Goal: Transaction & Acquisition: Purchase product/service

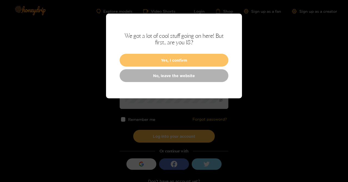
click at [162, 63] on button "Yes, I confirm" at bounding box center [174, 60] width 109 height 13
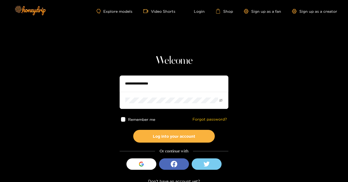
click at [163, 84] on input "text" at bounding box center [174, 84] width 109 height 16
type input "**********"
click at [133, 130] on button "Log into your account" at bounding box center [174, 136] width 82 height 13
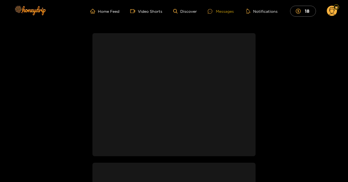
click at [221, 13] on div "Messages" at bounding box center [221, 11] width 26 height 6
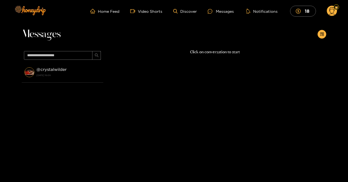
click at [221, 55] on div "Click on conversation to start" at bounding box center [214, 105] width 223 height 113
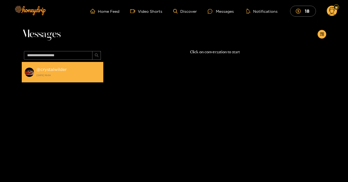
click at [44, 76] on strong "[DATE] 16:09" at bounding box center [68, 75] width 64 height 5
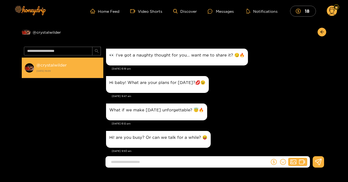
scroll to position [647, 0]
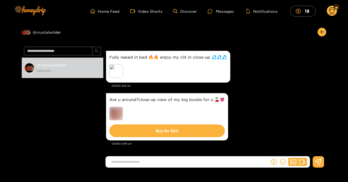
click at [295, 89] on div "Fully naked in bed 🔥🔥 enjoy my clit in close-up 💦💦💦 Preview [DATE] 12:21 am" at bounding box center [215, 71] width 218 height 42
click at [119, 78] on div "Preview" at bounding box center [116, 71] width 14 height 14
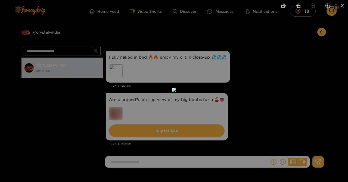
click at [282, 10] on li at bounding box center [283, 6] width 11 height 12
click at [281, 8] on li at bounding box center [283, 6] width 11 height 12
click at [279, 8] on li at bounding box center [283, 6] width 11 height 12
click at [282, 5] on icon "rotate-left" at bounding box center [283, 5] width 5 height 5
click at [322, 18] on div at bounding box center [174, 91] width 348 height 182
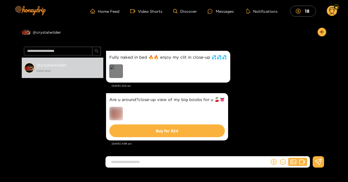
click at [117, 66] on div "Preview" at bounding box center [116, 71] width 14 height 14
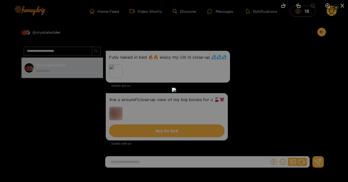
click at [329, 9] on li at bounding box center [327, 6] width 11 height 12
click at [314, 7] on icon "zoom-out" at bounding box center [313, 6] width 5 height 5
click at [347, 3] on li at bounding box center [342, 6] width 11 height 12
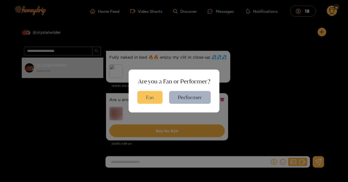
click at [148, 95] on button "Fan" at bounding box center [149, 97] width 25 height 13
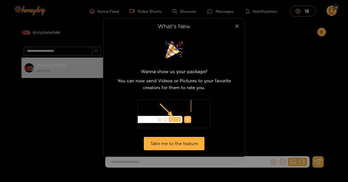
click at [235, 27] on icon "close" at bounding box center [237, 26] width 4 height 4
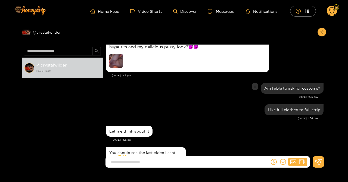
scroll to position [349, 0]
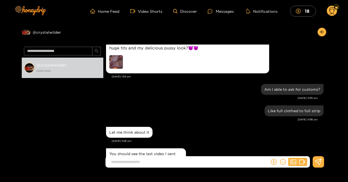
click at [120, 63] on img at bounding box center [116, 62] width 14 height 14
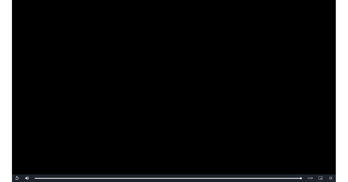
scroll to position [672, 0]
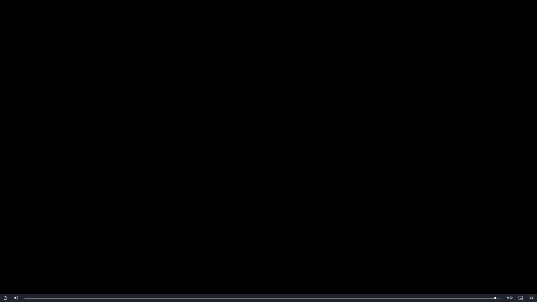
click at [348, 182] on span "Video Player" at bounding box center [531, 298] width 0 height 0
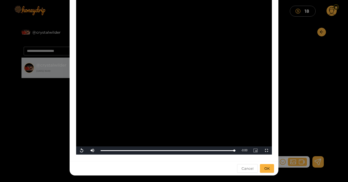
click at [297, 118] on div "**********" at bounding box center [174, 91] width 348 height 182
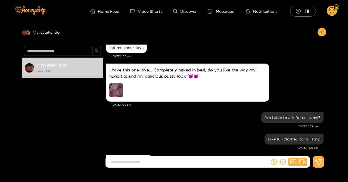
scroll to position [1400, 0]
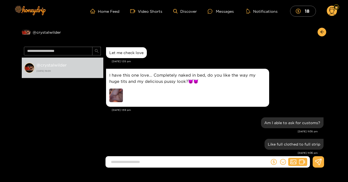
click at [112, 92] on img at bounding box center [116, 96] width 14 height 14
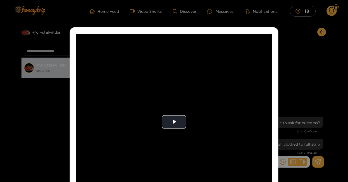
click at [290, 104] on div "**********" at bounding box center [174, 91] width 348 height 182
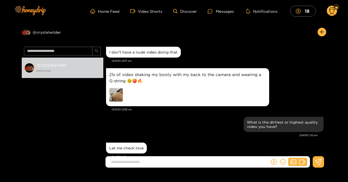
scroll to position [1308, 0]
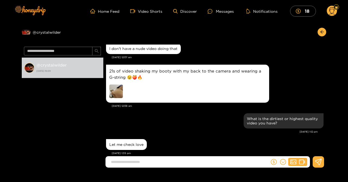
click at [119, 87] on img at bounding box center [116, 92] width 14 height 14
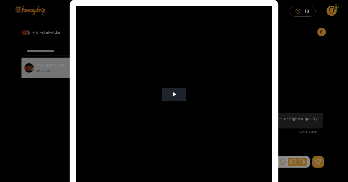
scroll to position [56, 0]
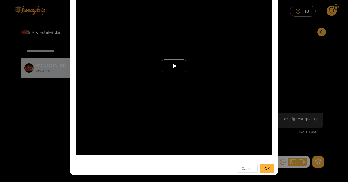
click at [174, 66] on span "Video Player" at bounding box center [174, 66] width 0 height 0
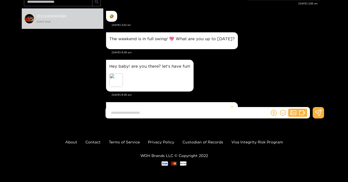
scroll to position [1700, 0]
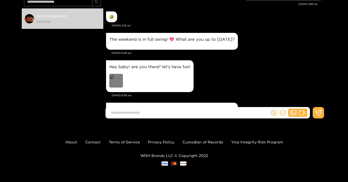
click at [120, 78] on div "Preview" at bounding box center [116, 81] width 14 height 14
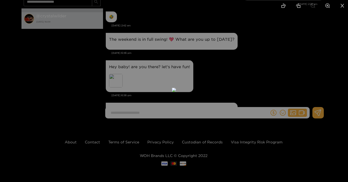
click at [297, 10] on li at bounding box center [298, 6] width 11 height 12
click at [296, 8] on li at bounding box center [298, 6] width 11 height 12
click at [261, 38] on div at bounding box center [174, 91] width 348 height 182
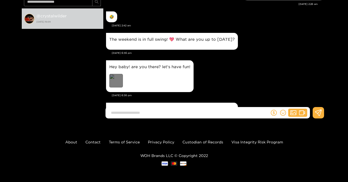
click at [118, 87] on div "Preview" at bounding box center [116, 81] width 14 height 14
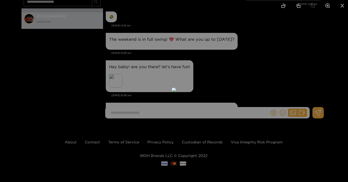
click at [282, 6] on icon "rotate-left" at bounding box center [283, 6] width 3 height 3
click at [284, 8] on li at bounding box center [283, 6] width 11 height 12
click at [328, 1] on li at bounding box center [327, 6] width 11 height 12
click at [337, 8] on li at bounding box center [342, 6] width 11 height 12
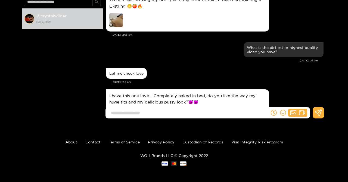
scroll to position [2082, 0]
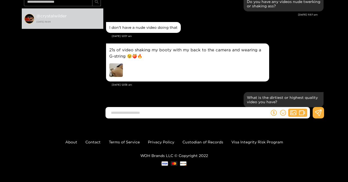
click at [113, 67] on img at bounding box center [116, 70] width 14 height 14
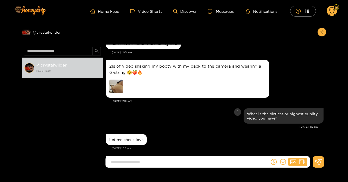
scroll to position [2961, 0]
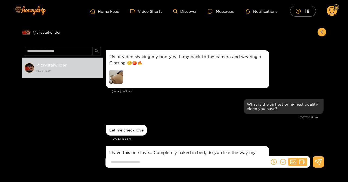
click at [119, 77] on img at bounding box center [116, 77] width 14 height 14
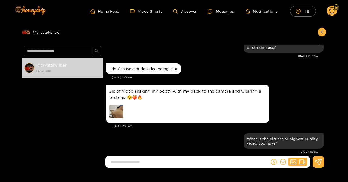
scroll to position [3865, 0]
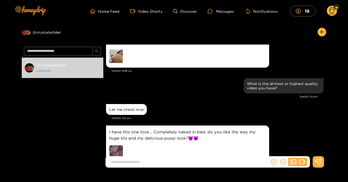
click at [120, 55] on img at bounding box center [116, 57] width 14 height 14
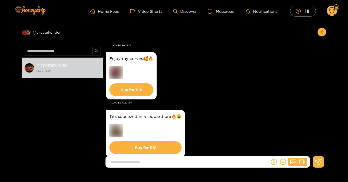
scroll to position [3926, 0]
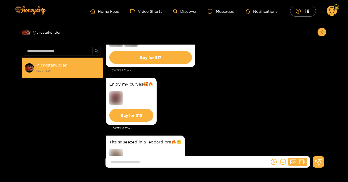
click at [78, 69] on strong "[DATE] 16:09" at bounding box center [68, 71] width 64 height 5
click at [25, 62] on li "@ crystalwilder [DATE] 16:09" at bounding box center [63, 68] width 82 height 21
click at [29, 69] on img at bounding box center [29, 68] width 10 height 10
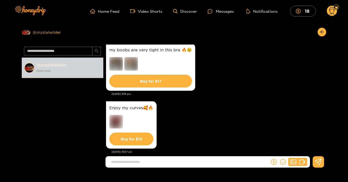
click at [38, 31] on div "Preview @ crystalwilder" at bounding box center [63, 32] width 82 height 9
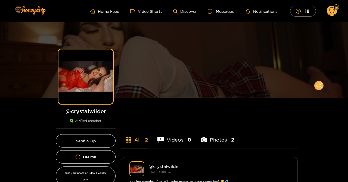
click at [334, 12] on circle at bounding box center [332, 11] width 10 height 10
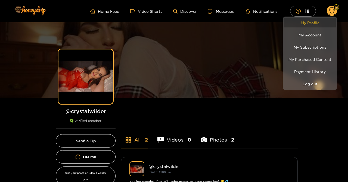
click at [309, 23] on link "My Profile" at bounding box center [310, 23] width 52 height 10
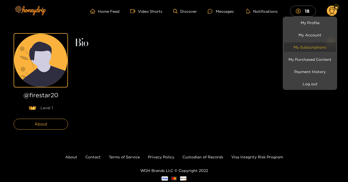
click at [317, 45] on link "My Subscriptions" at bounding box center [310, 47] width 52 height 10
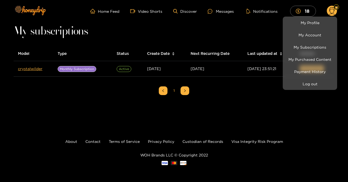
click at [240, 38] on div at bounding box center [174, 91] width 348 height 182
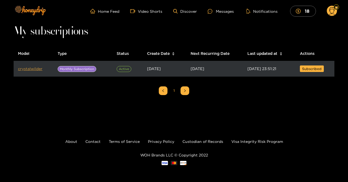
click at [33, 69] on link "crystalwilder" at bounding box center [30, 69] width 24 height 4
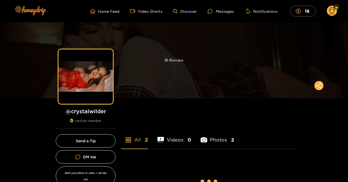
click at [128, 76] on div "Preview" at bounding box center [174, 60] width 348 height 76
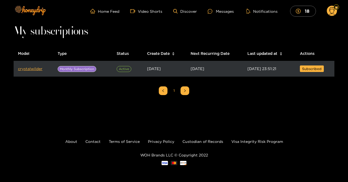
click at [119, 68] on span "Active" at bounding box center [124, 69] width 15 height 6
click at [125, 69] on span "Active" at bounding box center [124, 69] width 15 height 6
click at [314, 69] on span "Subscribed" at bounding box center [312, 68] width 20 height 5
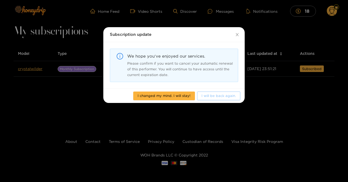
click at [216, 97] on span "I will be back again." at bounding box center [219, 95] width 35 height 5
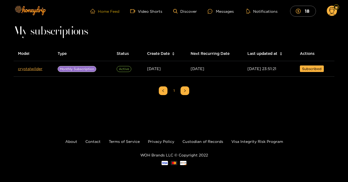
click at [107, 11] on link "Home Feed" at bounding box center [104, 11] width 29 height 5
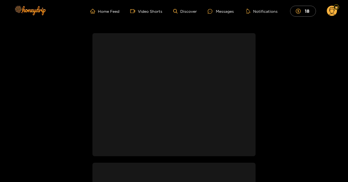
click at [327, 7] on icon at bounding box center [332, 11] width 10 height 11
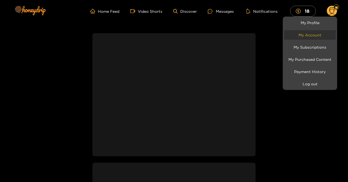
click at [311, 35] on link "My Account" at bounding box center [310, 35] width 52 height 10
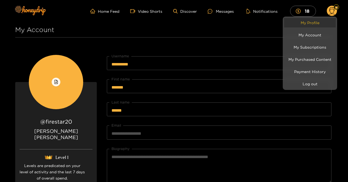
click at [308, 22] on link "My Profile" at bounding box center [310, 23] width 52 height 10
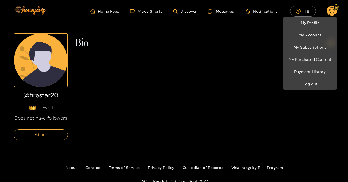
click at [263, 11] on div at bounding box center [174, 91] width 348 height 182
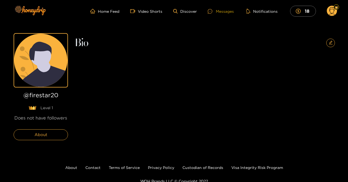
click at [218, 11] on div "Messages" at bounding box center [221, 11] width 26 height 6
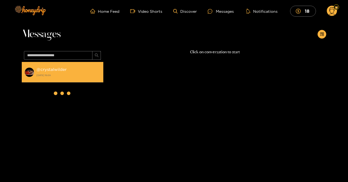
click at [54, 67] on strong "@ crystalwilder" at bounding box center [51, 69] width 30 height 5
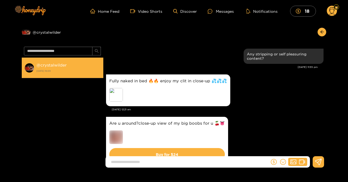
scroll to position [670, 0]
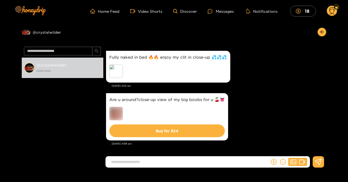
click at [273, 91] on div "Fully naked in bed 🔥🔥 enjoy my clit in close-up 💦💦💦 Preview [DATE] 12:21 am" at bounding box center [215, 71] width 218 height 42
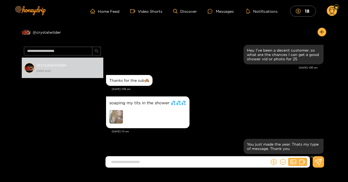
scroll to position [319, 0]
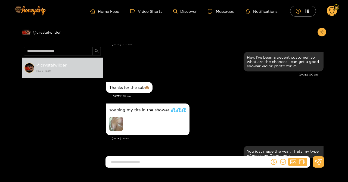
click at [116, 123] on img at bounding box center [116, 124] width 14 height 14
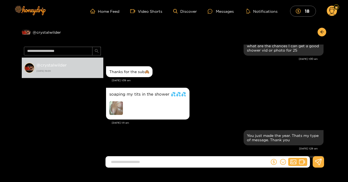
scroll to position [1171, 0]
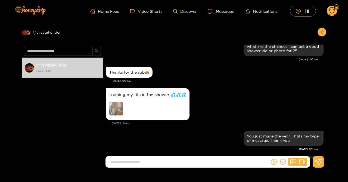
click at [122, 107] on img at bounding box center [116, 109] width 14 height 14
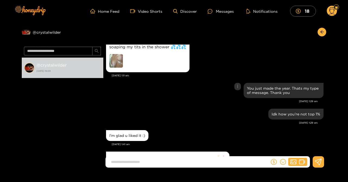
scroll to position [2094, 0]
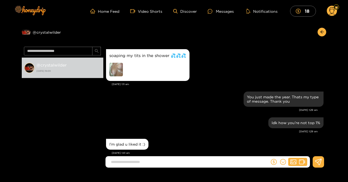
click at [117, 69] on img at bounding box center [116, 70] width 14 height 14
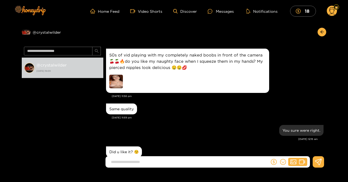
scroll to position [2927, 0]
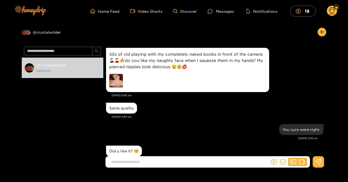
click at [116, 74] on img at bounding box center [116, 81] width 14 height 14
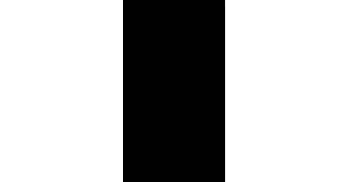
scroll to position [3281, 0]
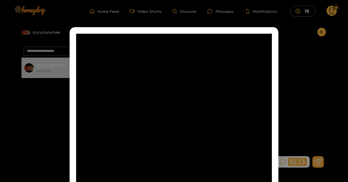
click at [293, 71] on div "**********" at bounding box center [174, 91] width 348 height 182
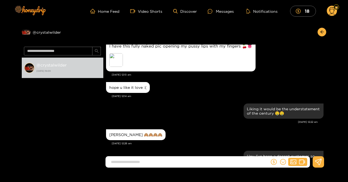
scroll to position [4570, 0]
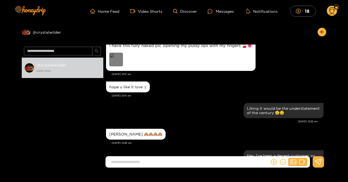
click at [117, 53] on div "Preview" at bounding box center [116, 60] width 14 height 14
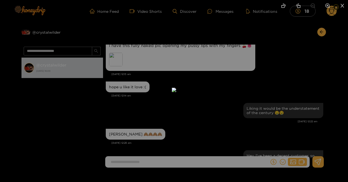
click at [282, 5] on icon "rotate-left" at bounding box center [283, 6] width 3 height 3
click at [288, 4] on li at bounding box center [283, 6] width 11 height 12
click at [288, 2] on li at bounding box center [283, 6] width 11 height 12
click at [288, 4] on li at bounding box center [283, 6] width 11 height 12
click at [343, 4] on icon "close" at bounding box center [342, 5] width 5 height 5
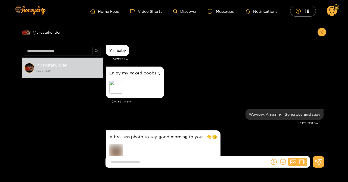
scroll to position [134, 0]
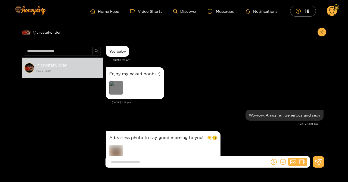
click at [115, 89] on div "Preview" at bounding box center [116, 88] width 14 height 14
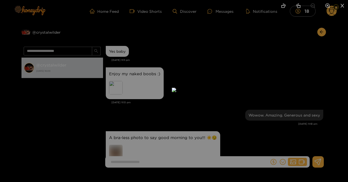
click at [327, 6] on icon "zoom-in" at bounding box center [327, 5] width 5 height 5
click at [328, 7] on icon "zoom-in" at bounding box center [328, 6] width 5 height 5
click at [324, 5] on li at bounding box center [327, 6] width 11 height 12
click at [312, 5] on icon "zoom-out" at bounding box center [313, 5] width 5 height 5
click at [315, 5] on icon "zoom-out" at bounding box center [313, 6] width 5 height 5
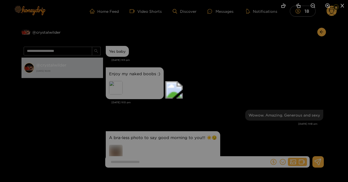
click at [312, 5] on icon "zoom-out" at bounding box center [313, 5] width 5 height 5
click at [310, 5] on li at bounding box center [312, 6] width 11 height 12
click at [308, 7] on li at bounding box center [312, 6] width 11 height 12
click at [343, 5] on icon "close" at bounding box center [342, 5] width 5 height 5
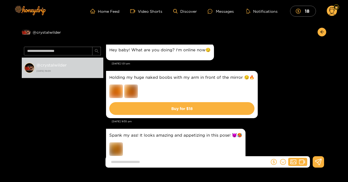
scroll to position [3513, 0]
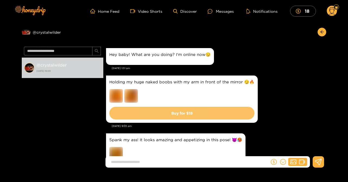
click at [229, 107] on button "Buy for $ 18" at bounding box center [181, 113] width 145 height 13
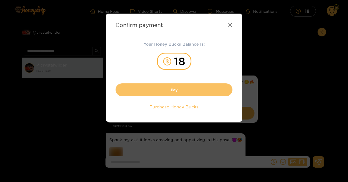
click at [204, 89] on button "Pay" at bounding box center [174, 89] width 117 height 13
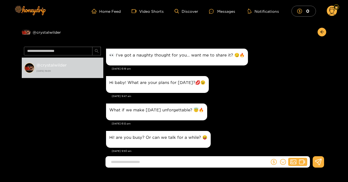
scroll to position [647, 0]
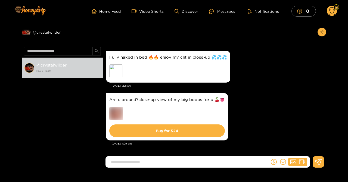
click at [333, 12] on circle at bounding box center [332, 11] width 10 height 10
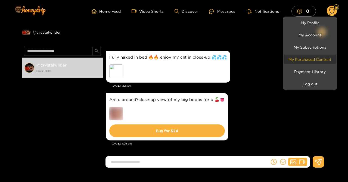
click at [313, 60] on link "My Purchased Content" at bounding box center [310, 60] width 52 height 10
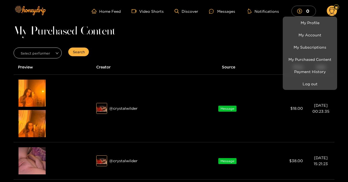
click at [28, 94] on div at bounding box center [174, 91] width 348 height 182
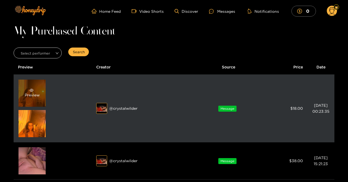
click at [27, 96] on div "Preview" at bounding box center [32, 93] width 15 height 10
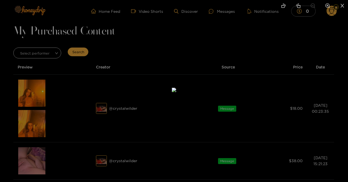
click at [268, 82] on div at bounding box center [174, 91] width 348 height 182
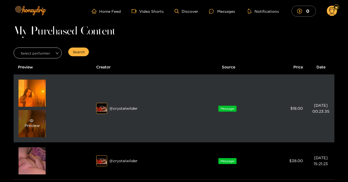
click at [27, 120] on span "eye" at bounding box center [32, 121] width 14 height 4
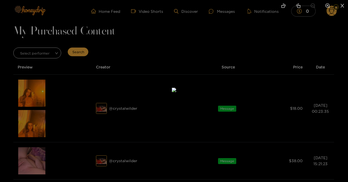
click at [59, 143] on div at bounding box center [174, 91] width 348 height 182
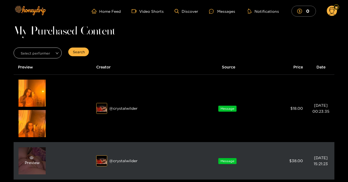
click at [29, 173] on div "Preview" at bounding box center [31, 160] width 27 height 27
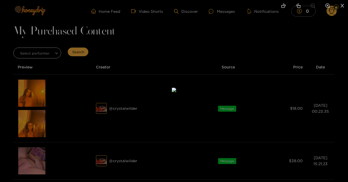
click at [8, 54] on div at bounding box center [174, 91] width 348 height 182
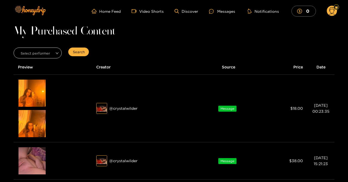
click at [29, 97] on div "Preview" at bounding box center [32, 93] width 15 height 10
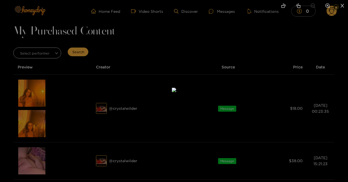
click at [329, 5] on icon "zoom-in" at bounding box center [328, 6] width 5 height 5
click at [279, 6] on li at bounding box center [283, 6] width 11 height 12
click at [279, 4] on li at bounding box center [283, 6] width 11 height 12
click at [280, 1] on li at bounding box center [283, 6] width 11 height 12
click at [308, 7] on li at bounding box center [312, 6] width 11 height 12
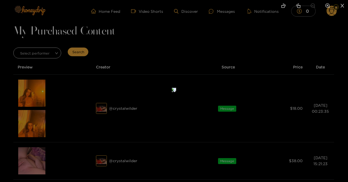
click at [326, 5] on icon "zoom-in" at bounding box center [328, 6] width 5 height 5
click at [332, 11] on li at bounding box center [327, 6] width 11 height 12
click at [344, 7] on icon "close" at bounding box center [342, 5] width 5 height 5
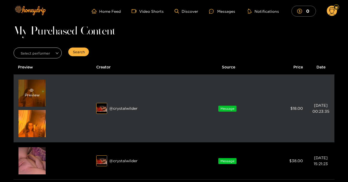
click at [35, 95] on div "Preview" at bounding box center [32, 93] width 15 height 10
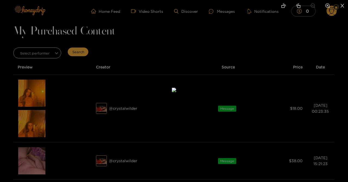
click at [328, 7] on icon "zoom-in" at bounding box center [327, 5] width 5 height 5
click at [329, 8] on icon "zoom-in" at bounding box center [327, 5] width 5 height 5
click at [309, 6] on li at bounding box center [312, 6] width 11 height 12
click at [295, 8] on li at bounding box center [298, 6] width 11 height 12
click at [341, 6] on icon "close" at bounding box center [342, 5] width 5 height 5
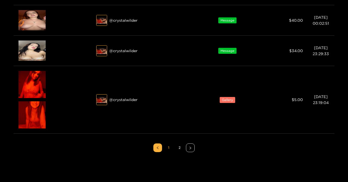
scroll to position [378, 0]
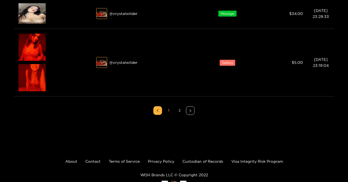
click at [179, 110] on link "2" at bounding box center [179, 111] width 8 height 8
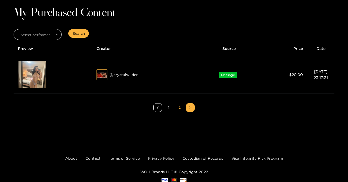
scroll to position [35, 0]
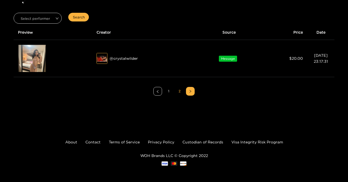
click at [169, 91] on link "1" at bounding box center [169, 91] width 8 height 8
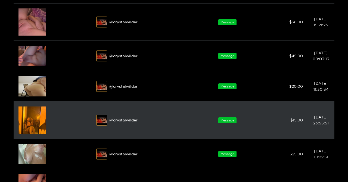
scroll to position [149, 0]
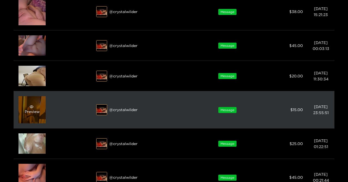
click at [35, 108] on span "eye" at bounding box center [32, 107] width 14 height 4
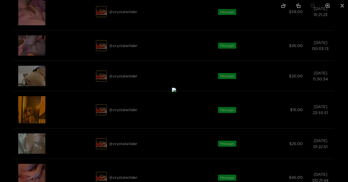
click at [340, 6] on li at bounding box center [342, 6] width 11 height 12
